Goal: Task Accomplishment & Management: Manage account settings

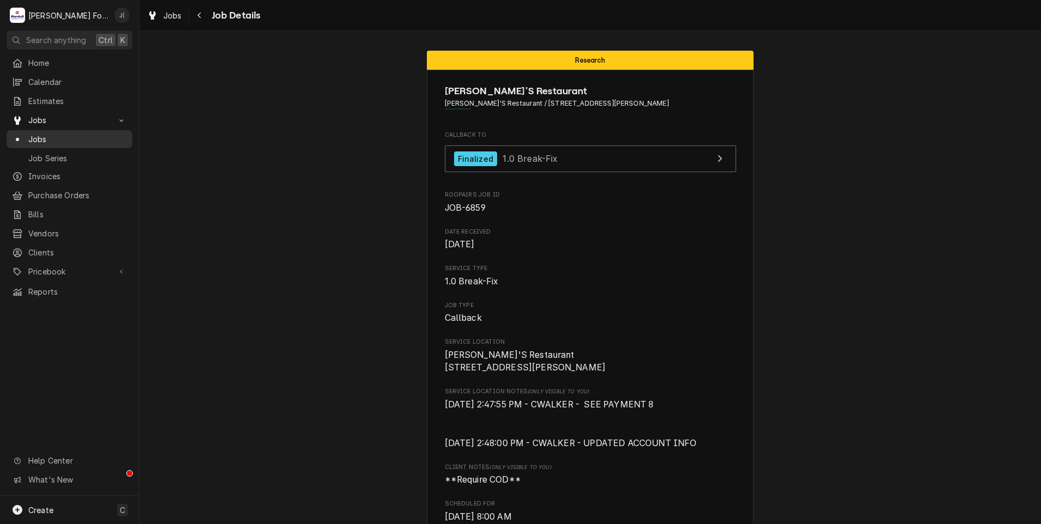
click at [47, 133] on span "Jobs" at bounding box center [77, 138] width 99 height 11
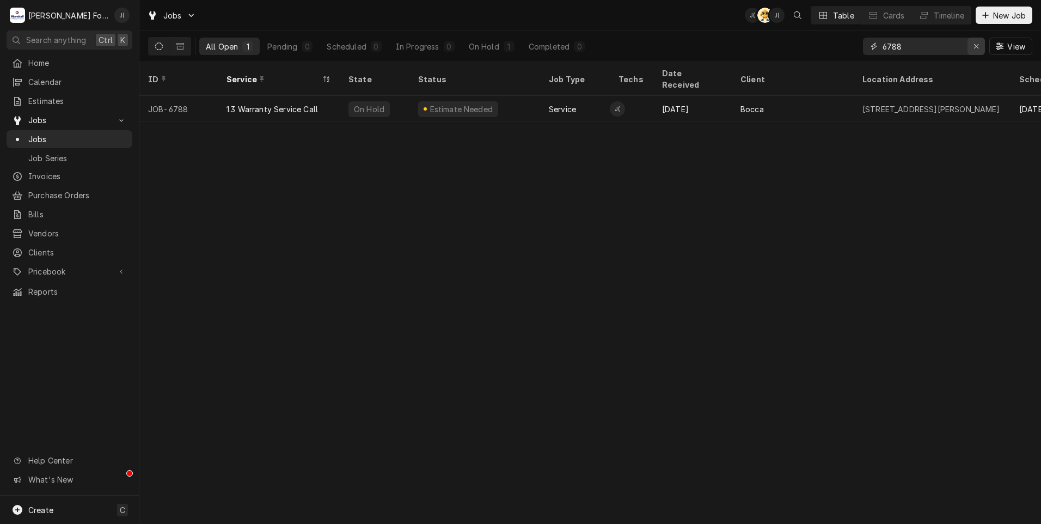
click at [974, 48] on icon "Erase input" at bounding box center [976, 46] width 6 height 8
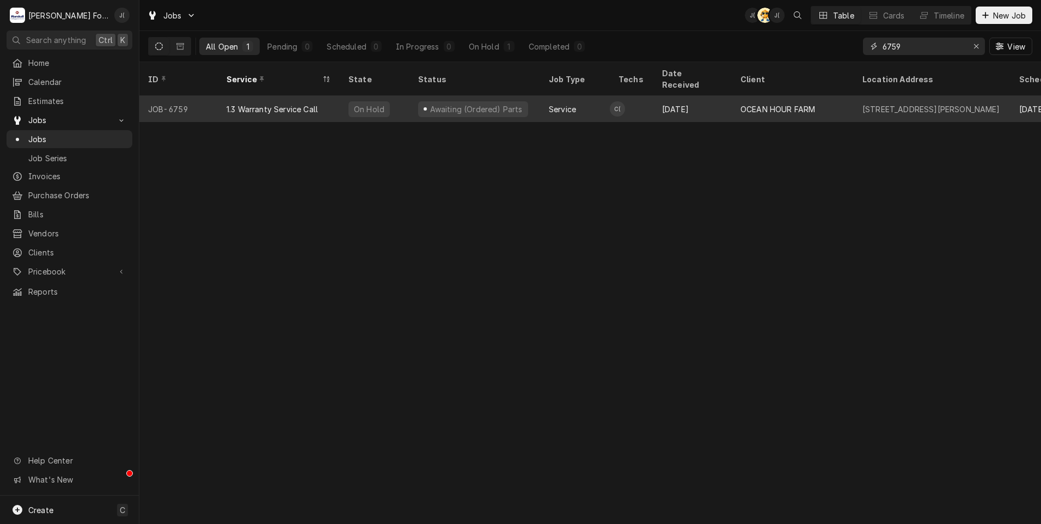
type input "6759"
click at [251, 103] on div "1.3 Warranty Service Call" at bounding box center [271, 108] width 91 height 11
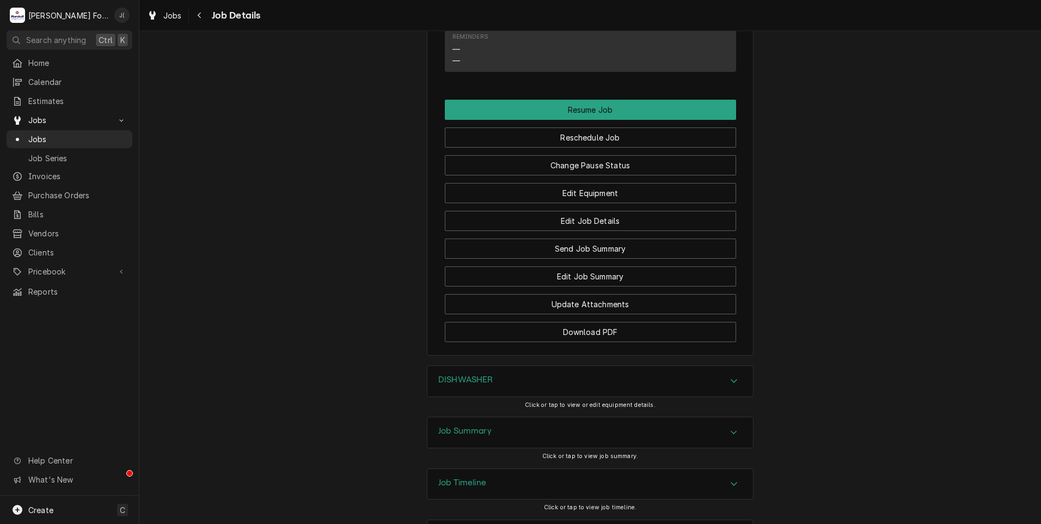
scroll to position [1196, 0]
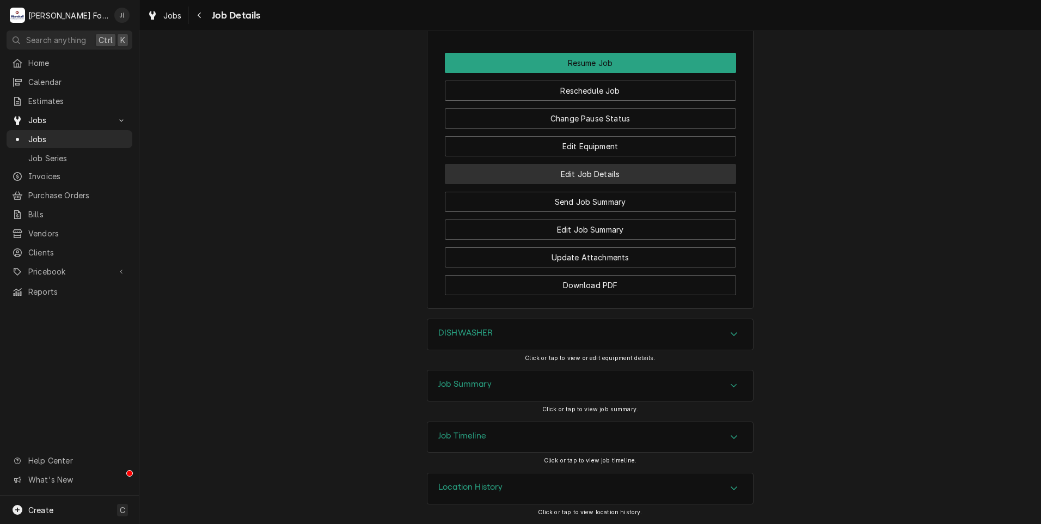
click at [567, 173] on button "Edit Job Details" at bounding box center [590, 174] width 291 height 20
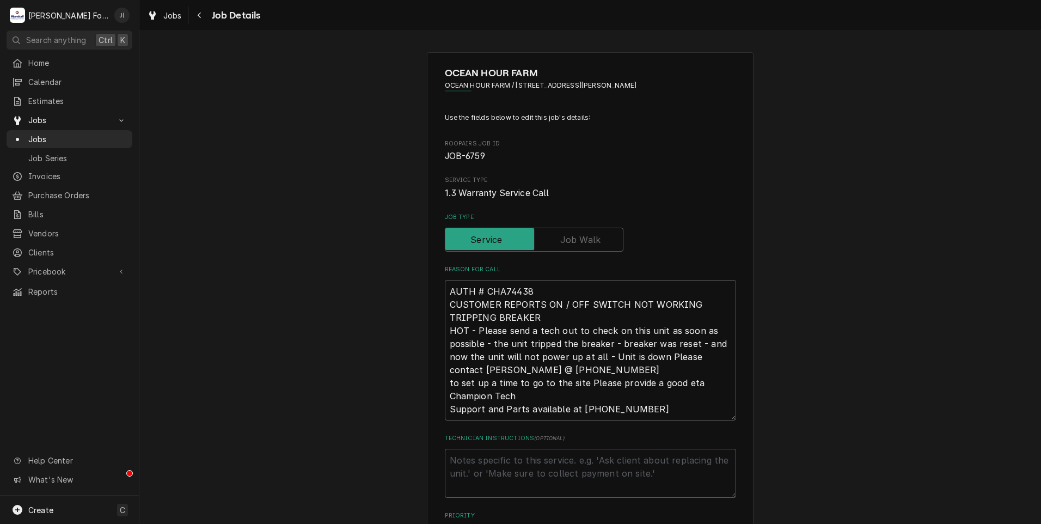
type textarea "x"
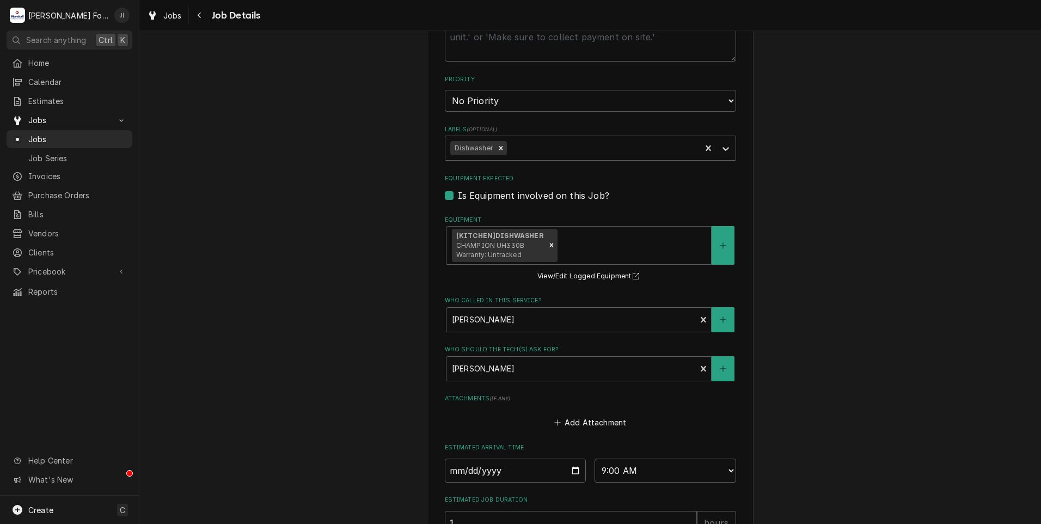
scroll to position [561, 0]
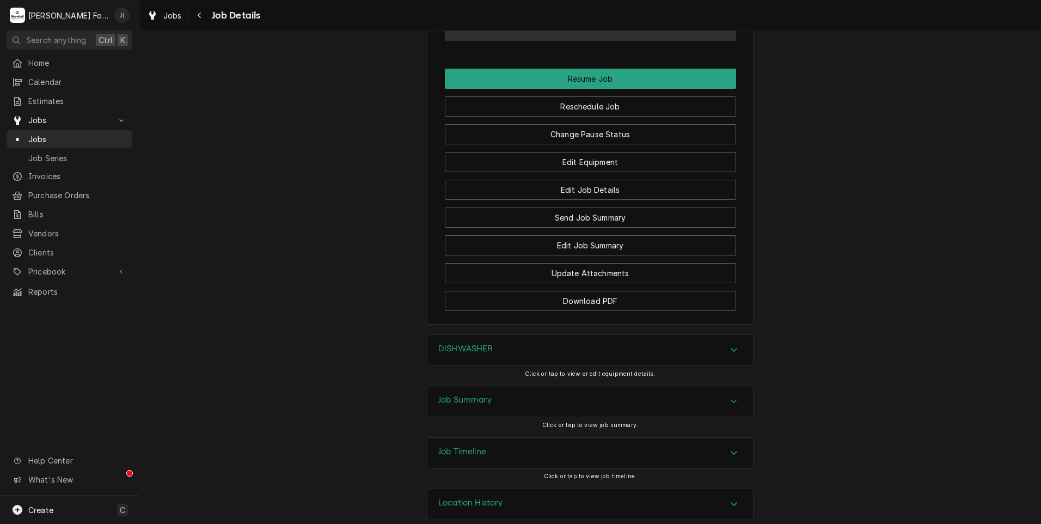
scroll to position [1196, 0]
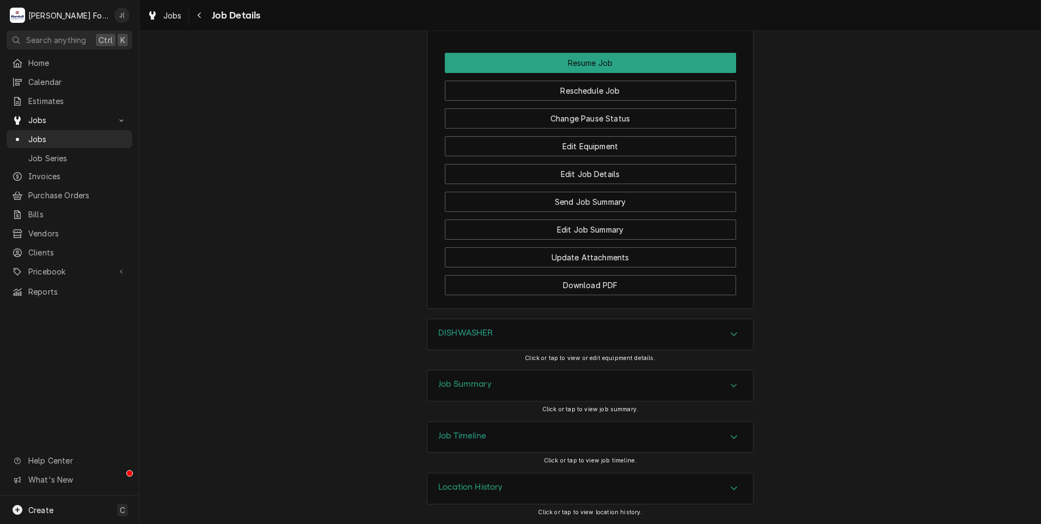
click at [492, 382] on div "Job Summary" at bounding box center [590, 385] width 326 height 30
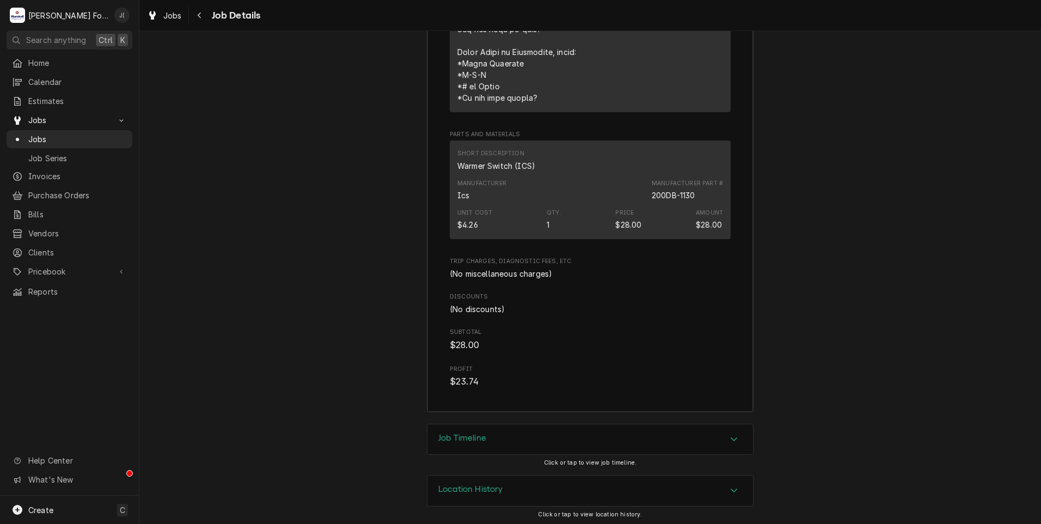
scroll to position [2036, 0]
click at [477, 437] on h3 "Job Timeline" at bounding box center [462, 435] width 48 height 10
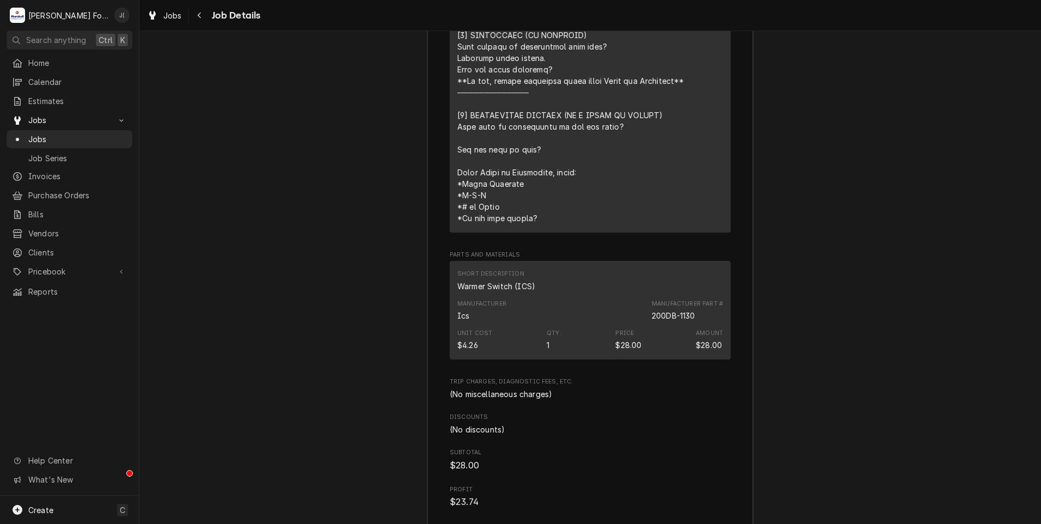
scroll to position [1912, 0]
